Goal: Information Seeking & Learning: Learn about a topic

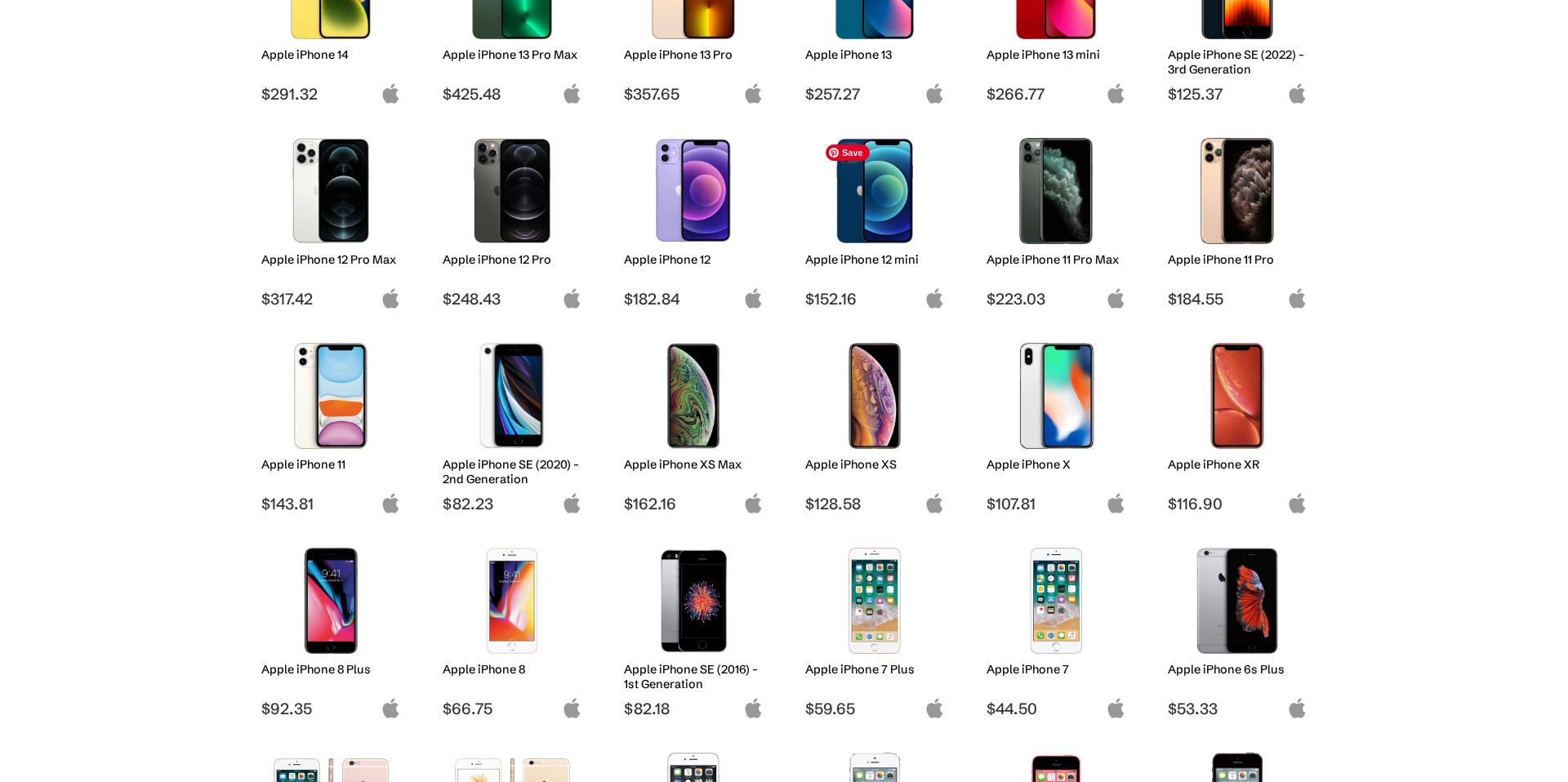
scroll to position [494, 0]
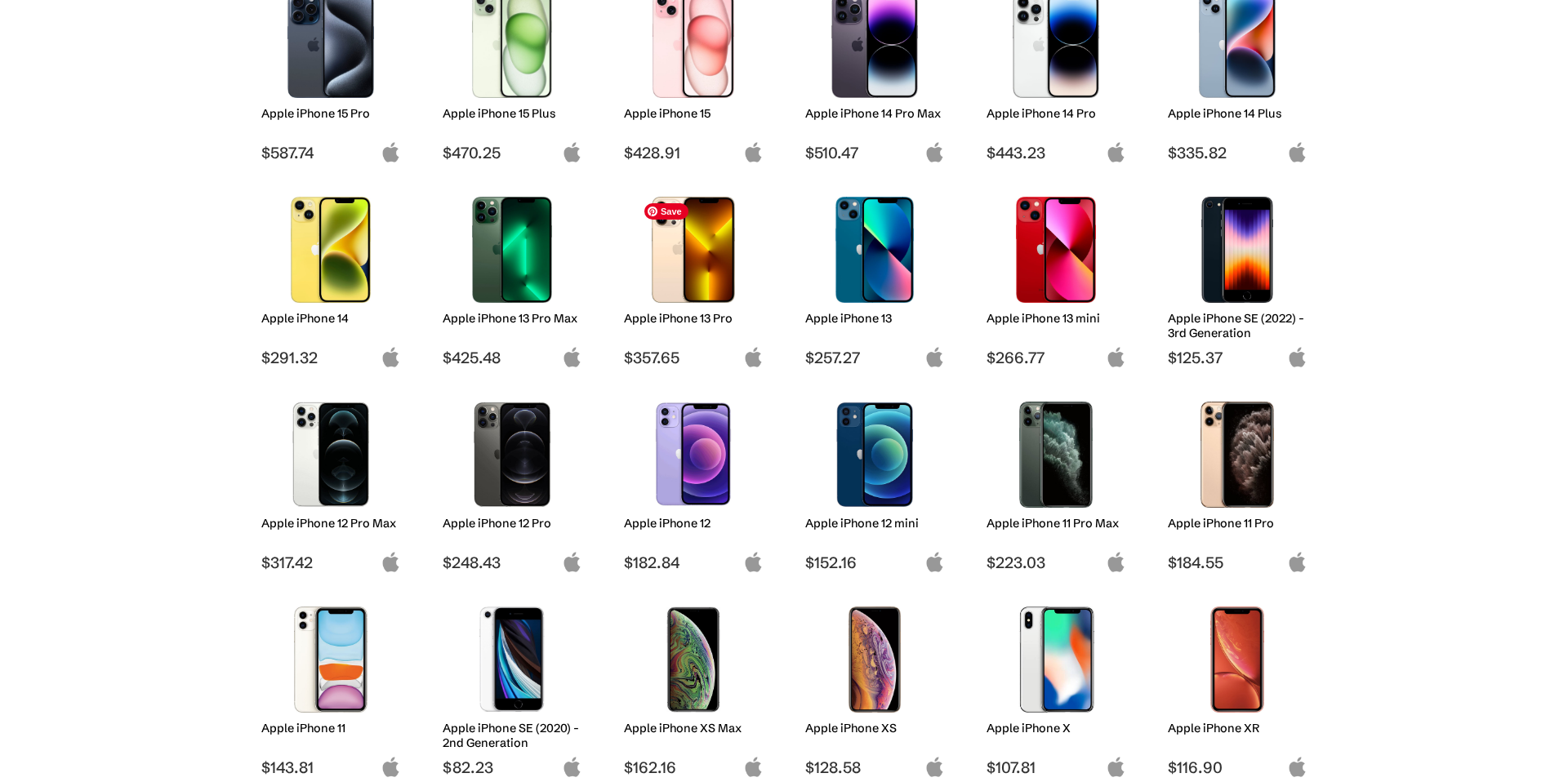
click at [726, 270] on img at bounding box center [694, 249] width 115 height 106
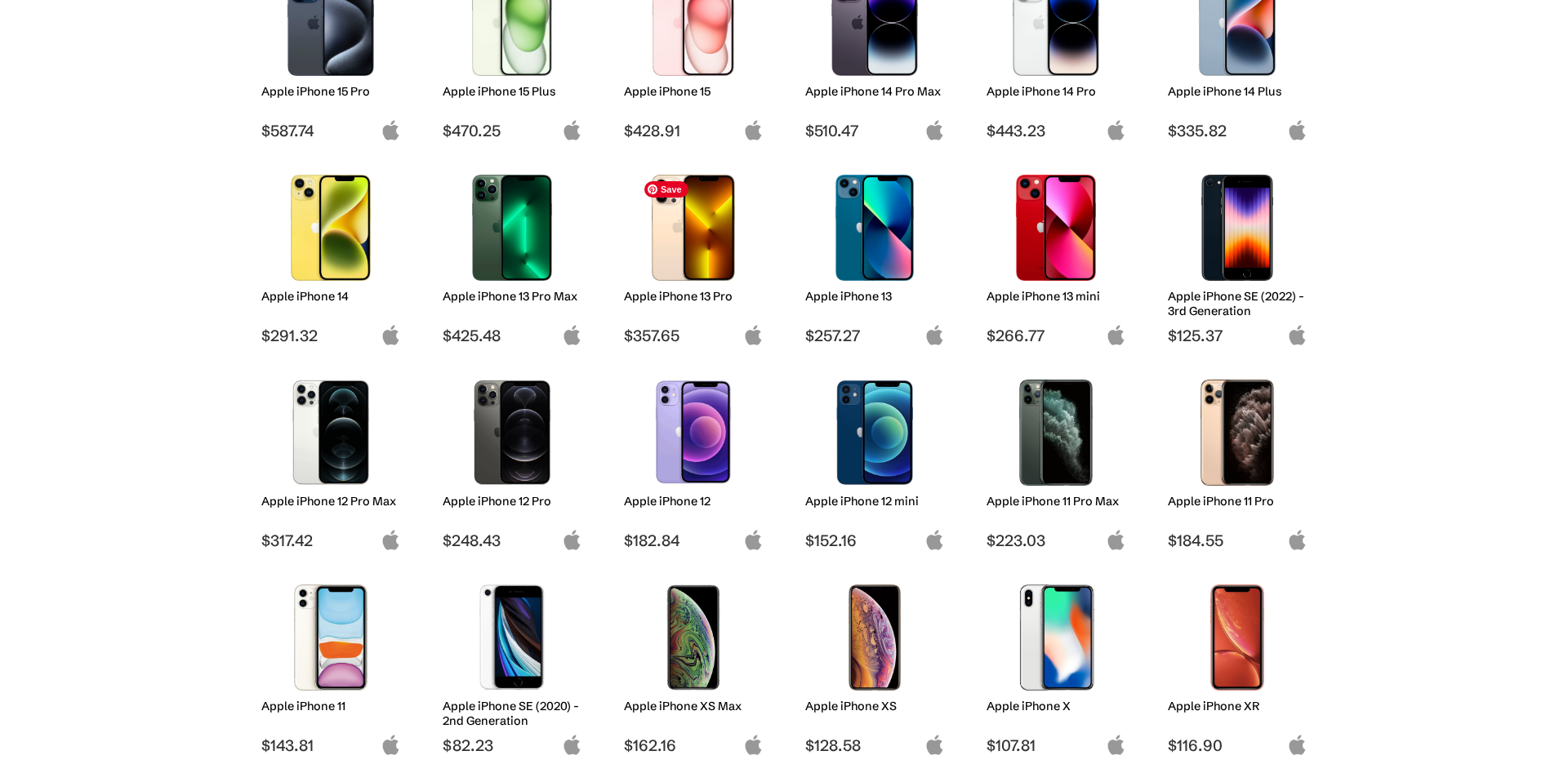
scroll to position [494, 0]
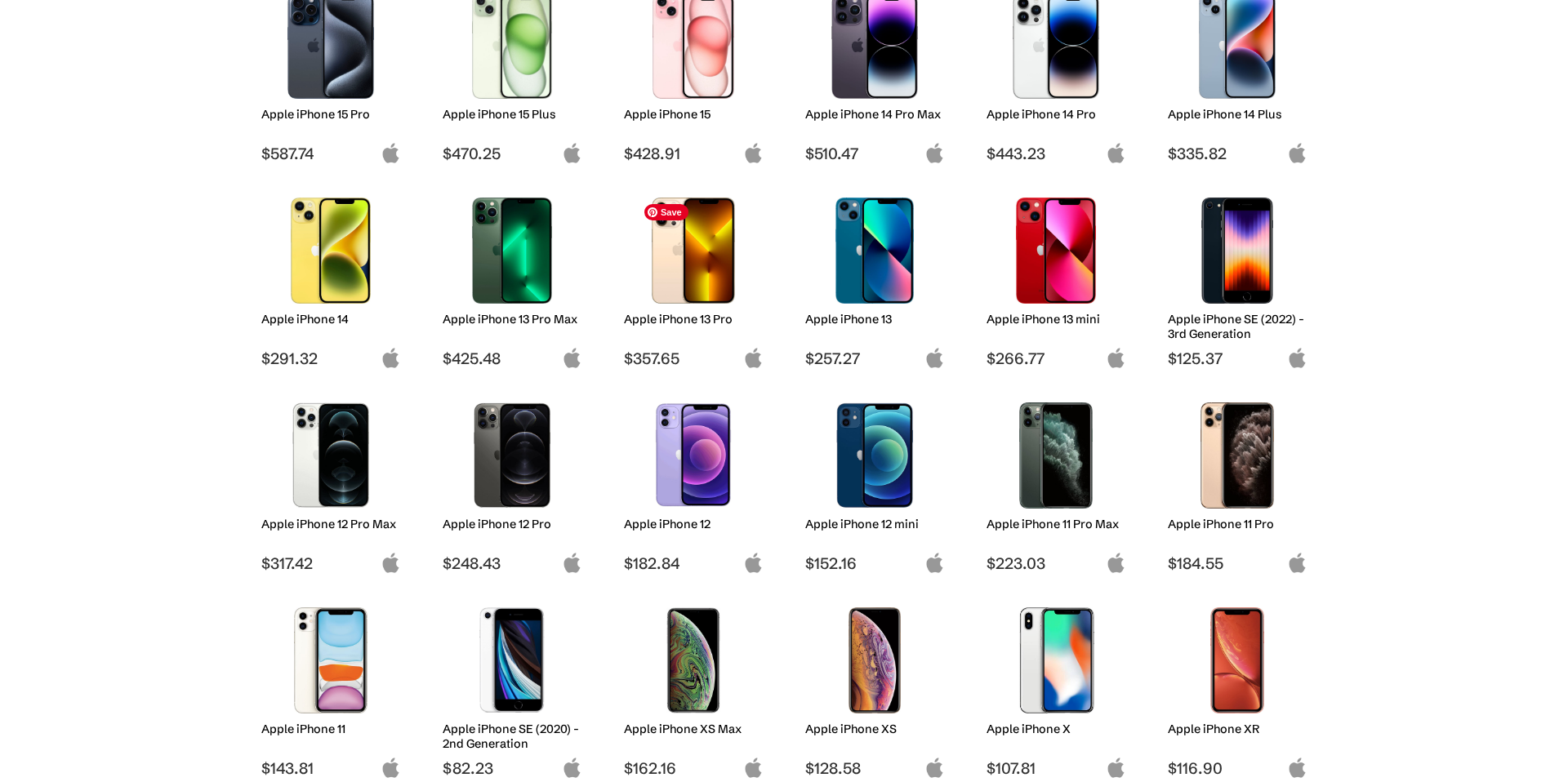
click at [698, 279] on img at bounding box center [694, 250] width 115 height 106
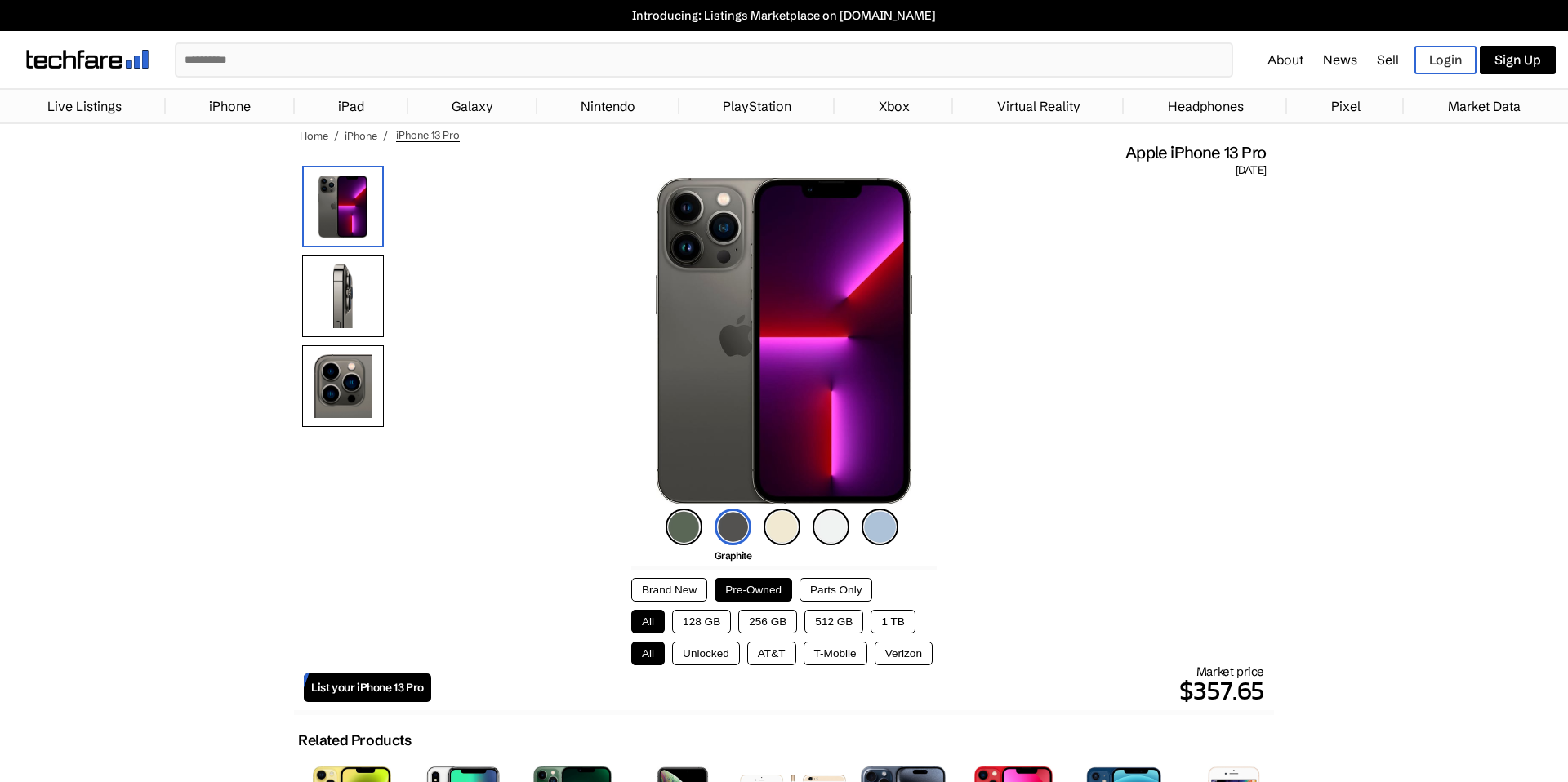
click at [339, 336] on div at bounding box center [342, 300] width 81 height 269
click at [351, 299] on img at bounding box center [342, 296] width 81 height 81
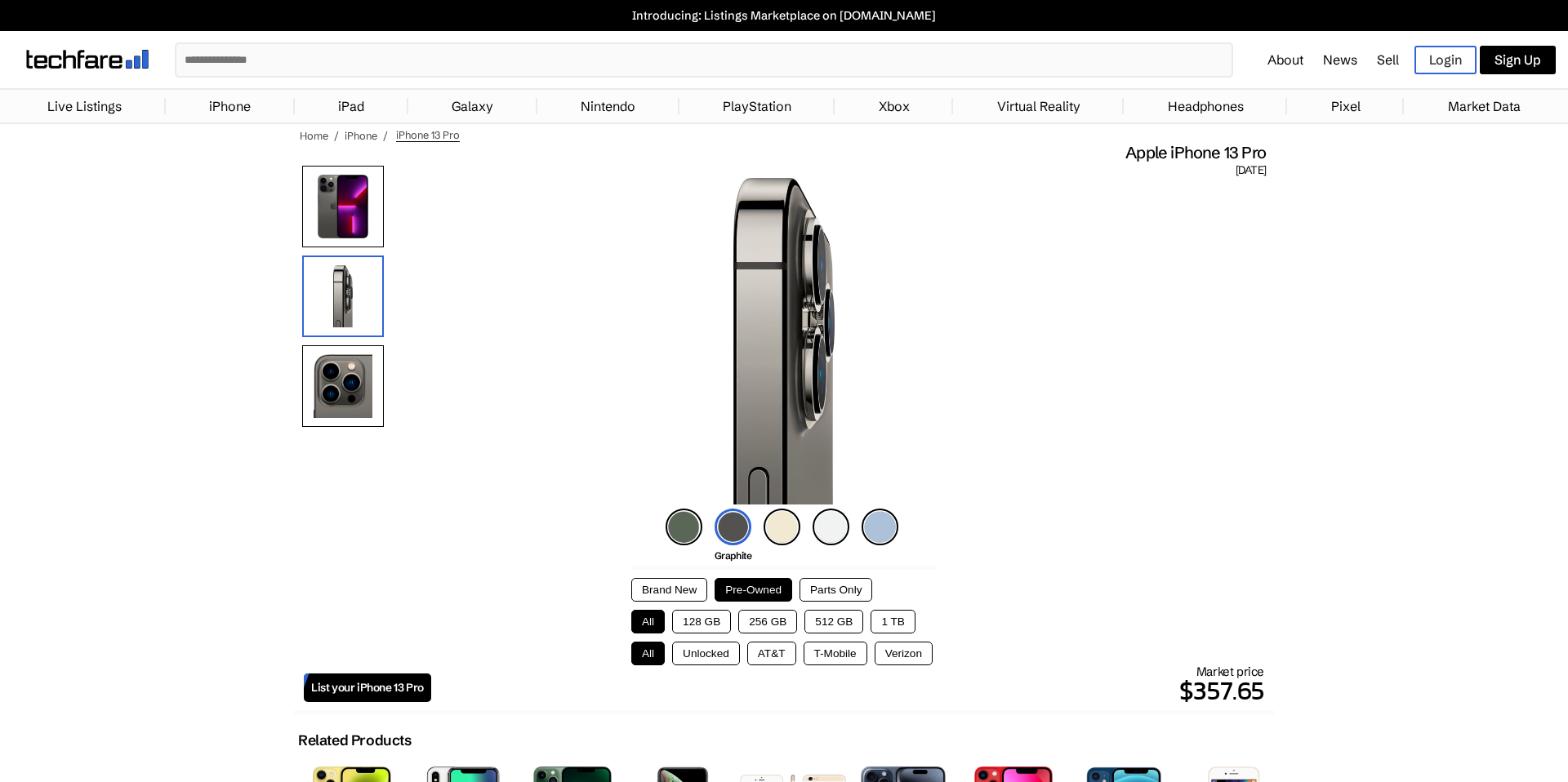
click at [352, 390] on img at bounding box center [342, 385] width 81 height 81
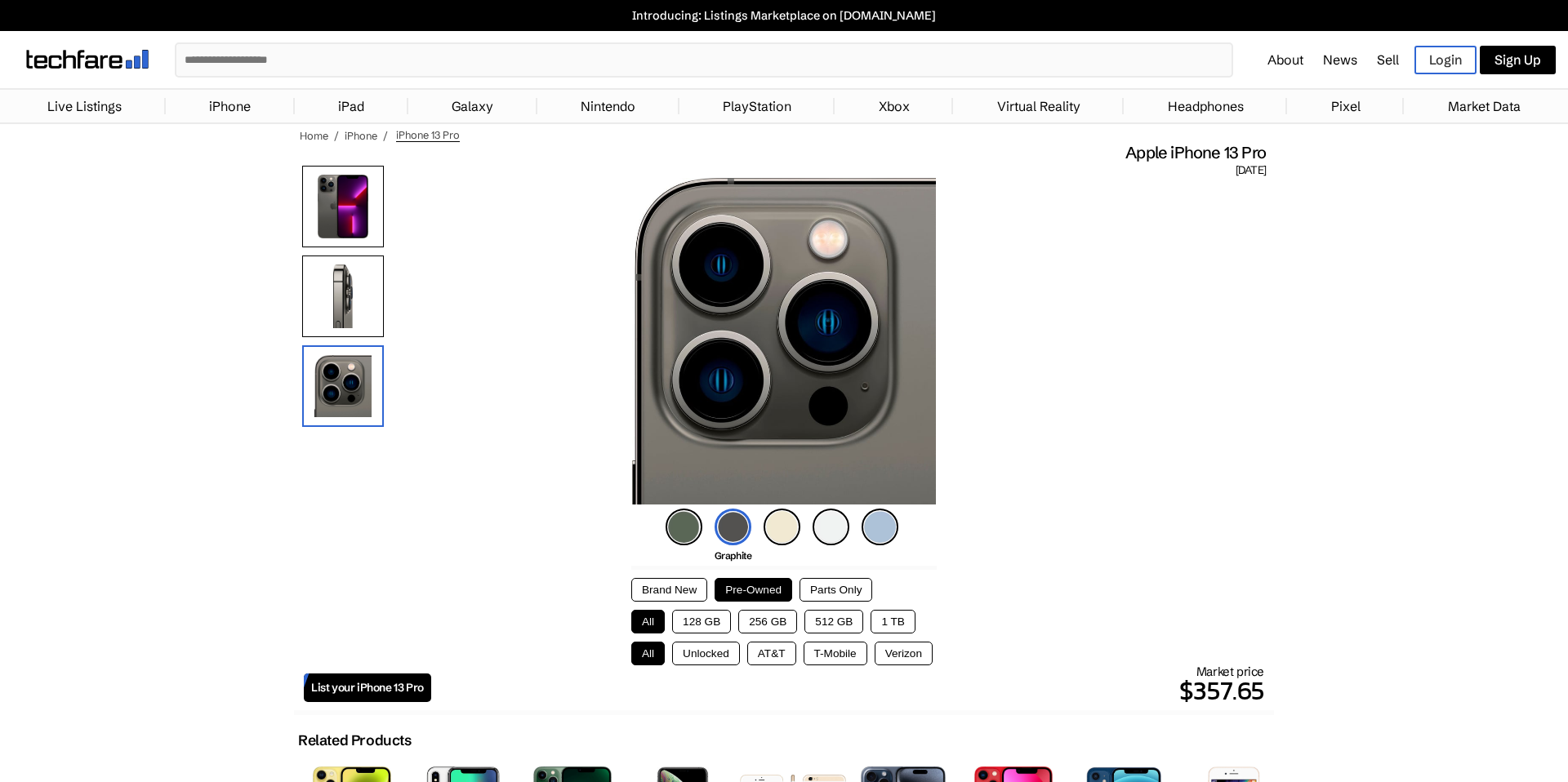
click at [370, 253] on div at bounding box center [342, 300] width 81 height 269
click at [367, 221] on img at bounding box center [342, 206] width 81 height 81
